Goal: Connect with others: Connect with others

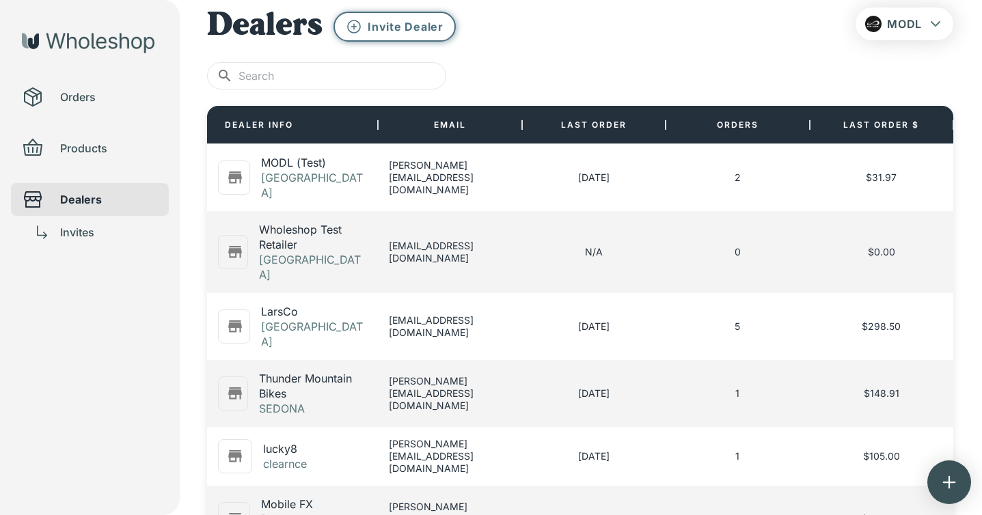
scroll to position [25, 0]
click at [401, 20] on p "Invite Dealer" at bounding box center [406, 26] width 76 height 15
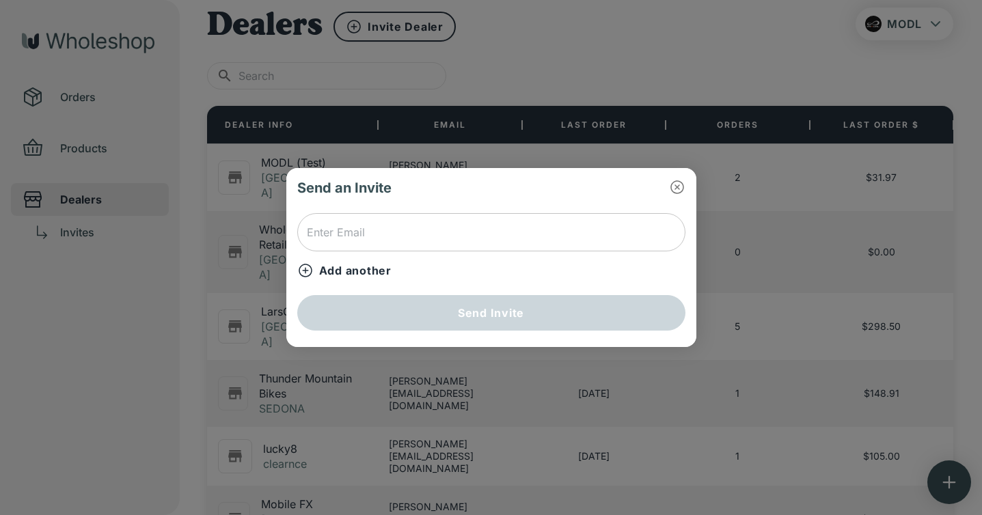
click at [375, 228] on input "text" at bounding box center [491, 232] width 388 height 38
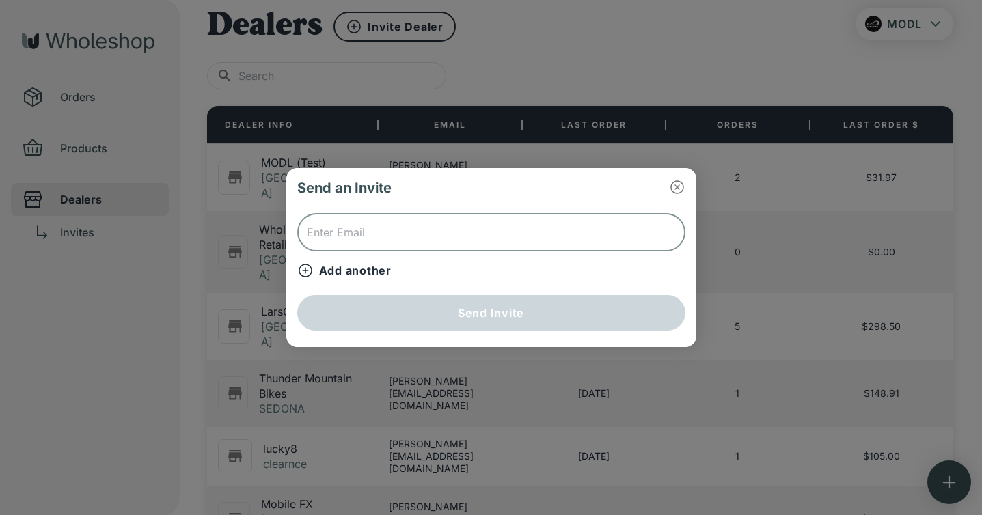
paste input "[PERSON_NAME][EMAIL_ADDRESS][DOMAIN_NAME]"
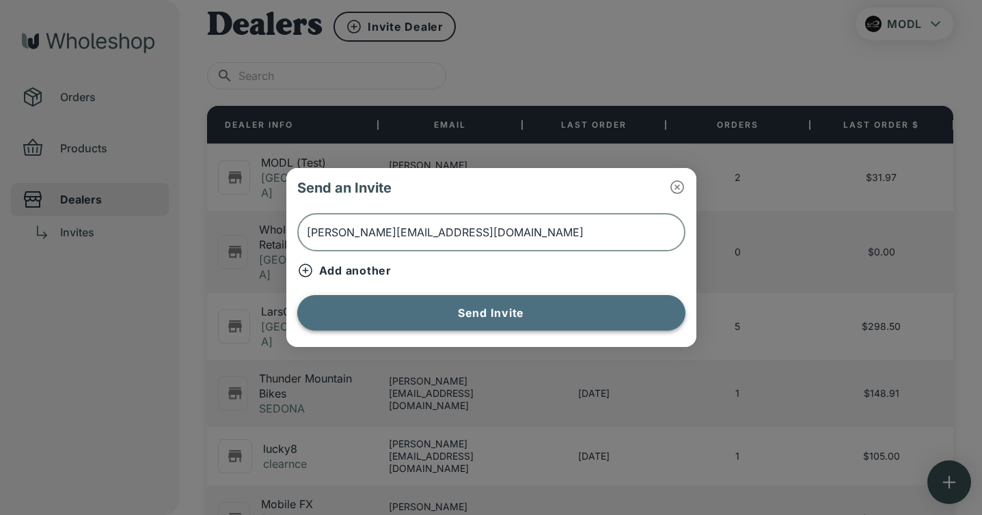
type input "[PERSON_NAME][EMAIL_ADDRESS][DOMAIN_NAME]"
click at [408, 308] on button "Send Invite" at bounding box center [491, 313] width 388 height 36
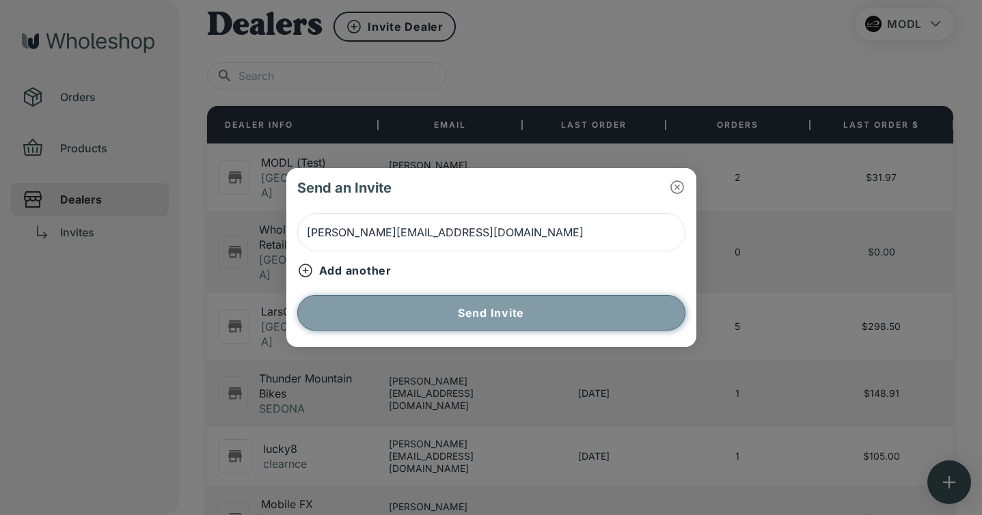
click at [476, 314] on button "Send Invite" at bounding box center [491, 313] width 388 height 36
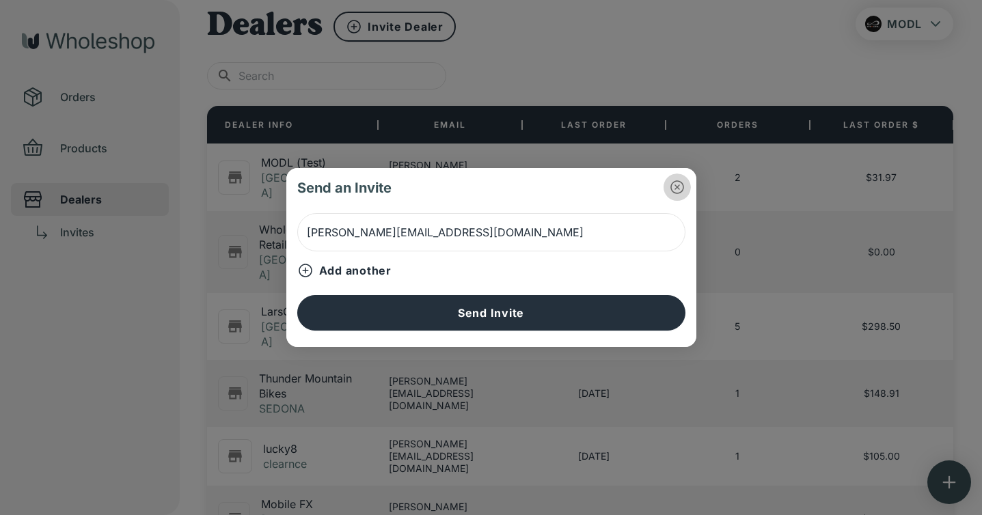
click at [678, 187] on icon "button" at bounding box center [677, 187] width 16 height 16
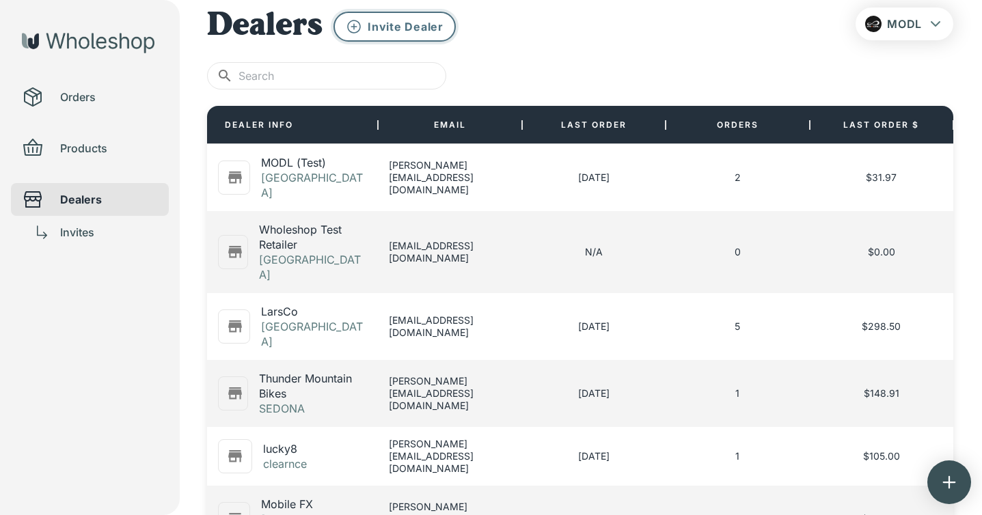
click at [400, 21] on p "Invite Dealer" at bounding box center [406, 26] width 76 height 15
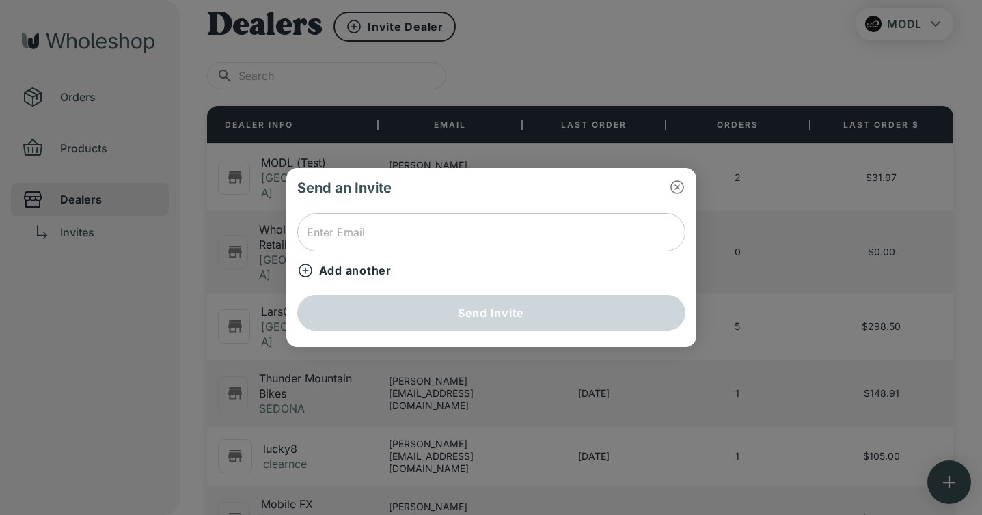
click at [435, 251] on input "text" at bounding box center [491, 232] width 388 height 38
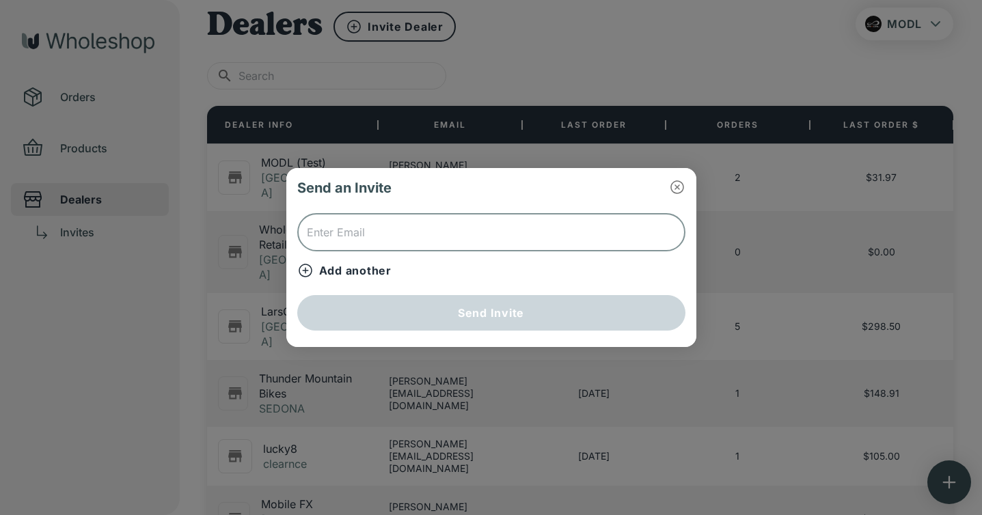
click at [438, 238] on input "text" at bounding box center [491, 232] width 388 height 38
paste input "[PERSON_NAME][EMAIL_ADDRESS][DOMAIN_NAME]"
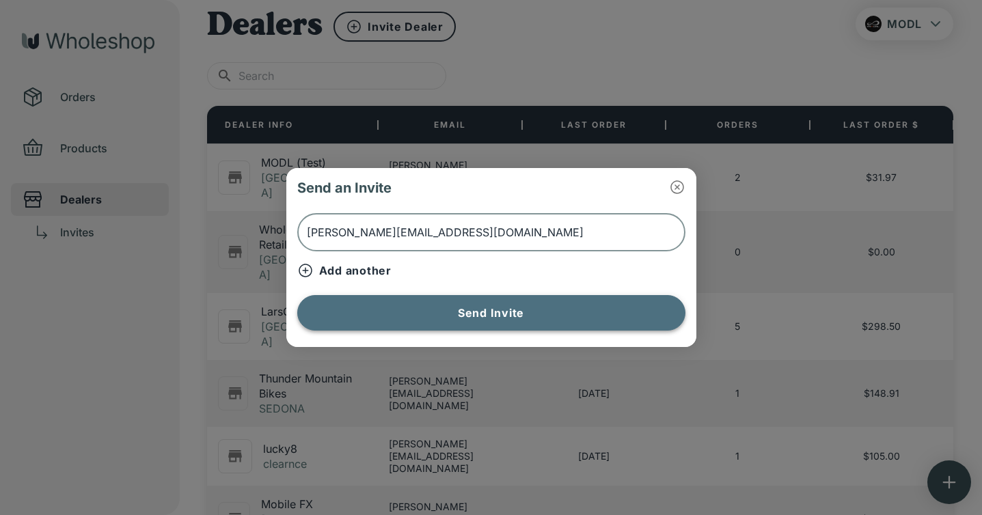
type input "[PERSON_NAME][EMAIL_ADDRESS][DOMAIN_NAME]"
click at [474, 312] on button "Send Invite" at bounding box center [491, 313] width 388 height 36
